Goal: Task Accomplishment & Management: Manage account settings

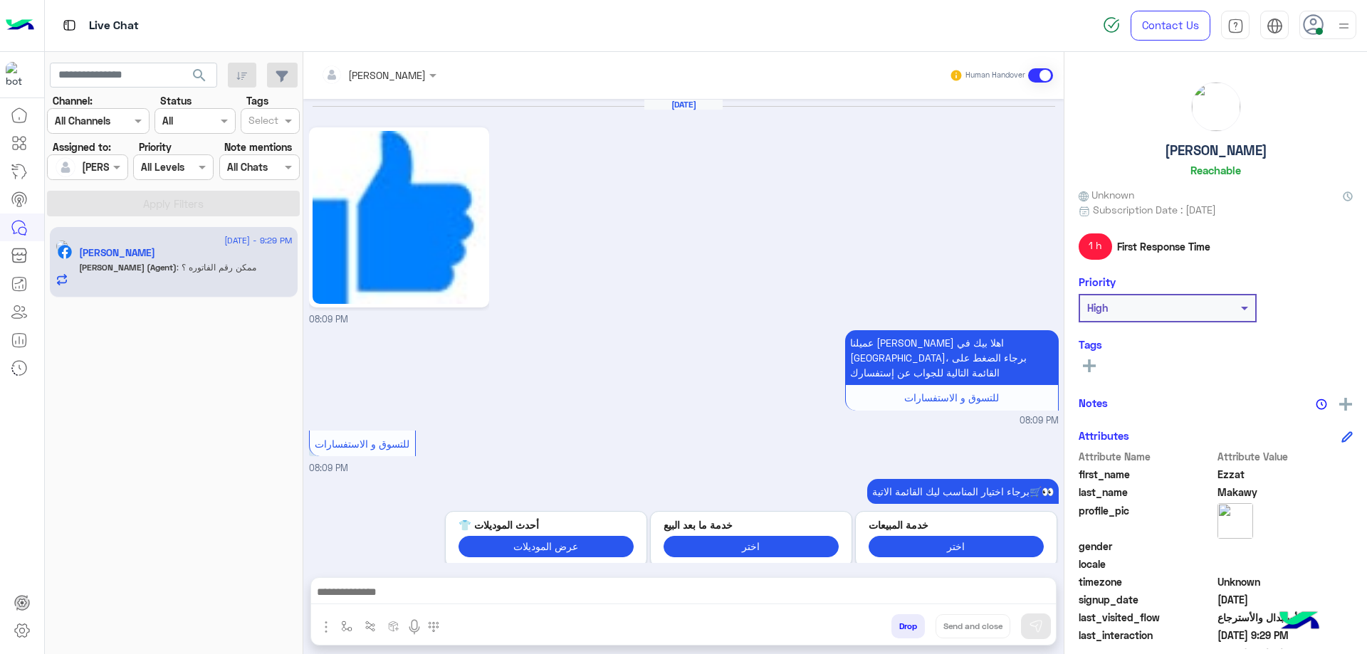
scroll to position [1163, 0]
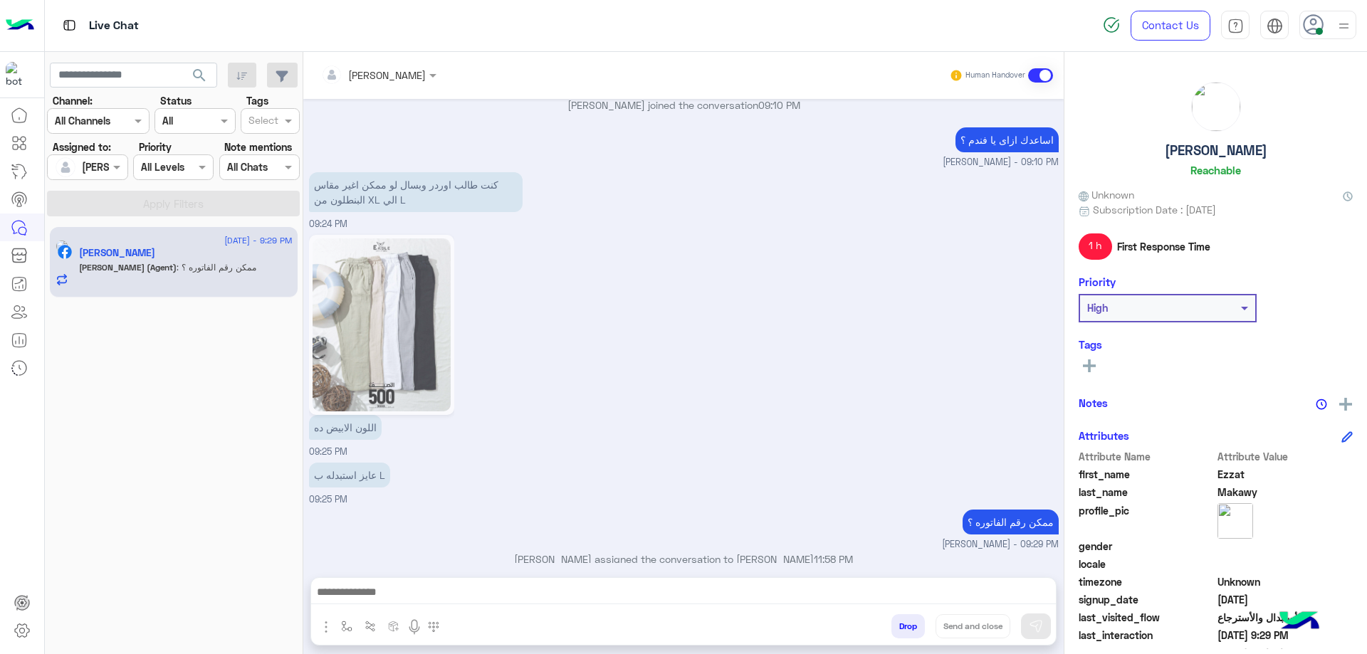
click at [1204, 147] on h5 "[PERSON_NAME]" at bounding box center [1215, 150] width 102 height 16
copy h5 "[PERSON_NAME]"
click at [905, 624] on button "Drop" at bounding box center [907, 626] width 33 height 24
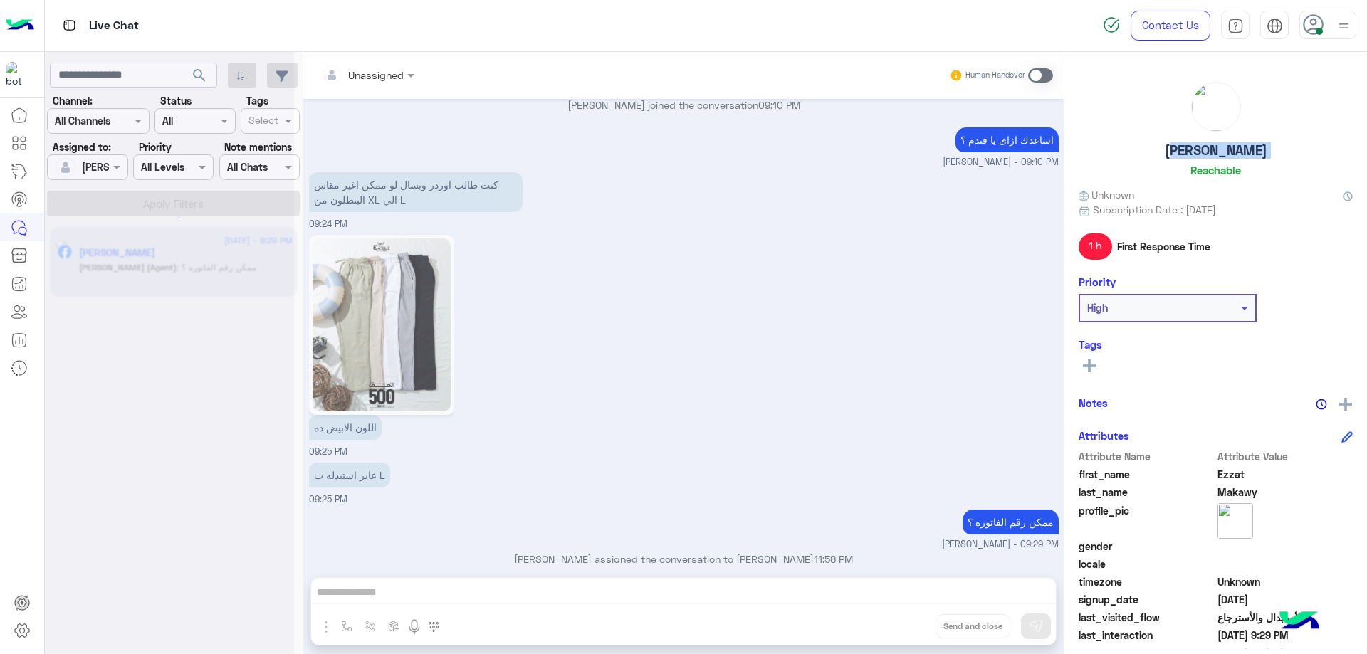
scroll to position [1214, 0]
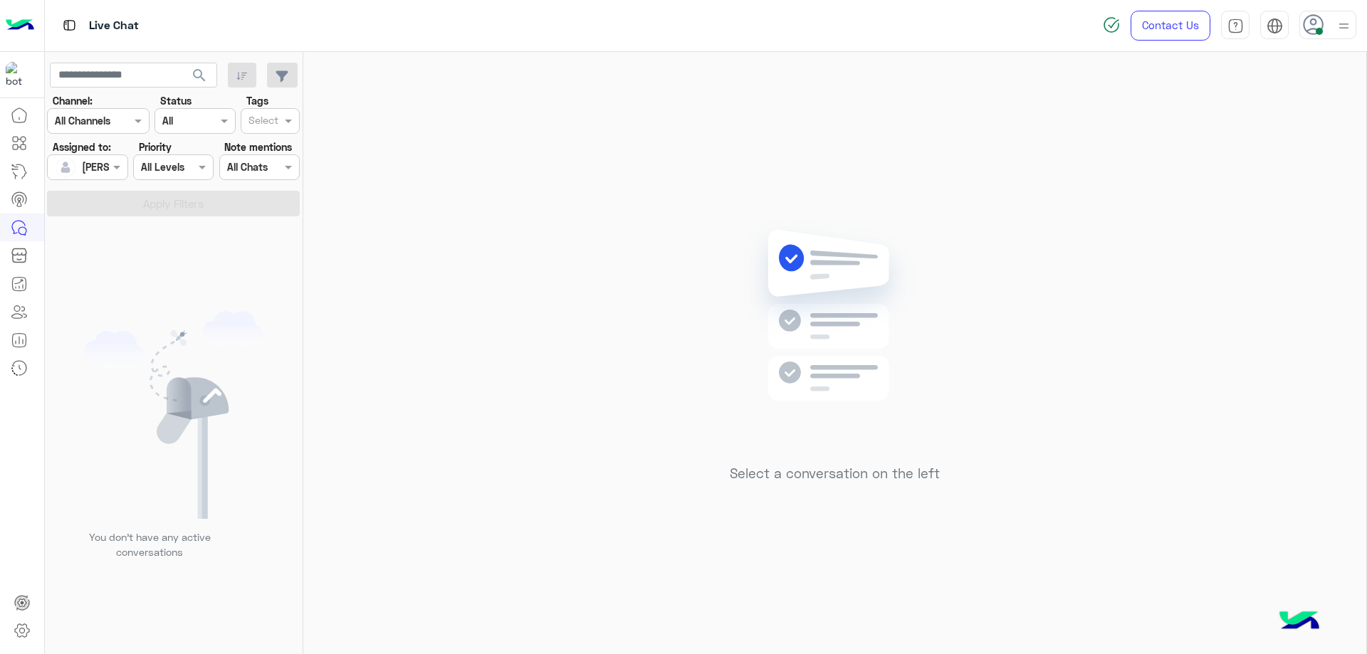
click at [1327, 26] on div at bounding box center [1327, 25] width 57 height 28
click at [1301, 193] on label "Offline" at bounding box center [1266, 202] width 155 height 26
click at [1226, 315] on link "Sign Out" at bounding box center [1229, 314] width 40 height 12
